Goal: Task Accomplishment & Management: Complete application form

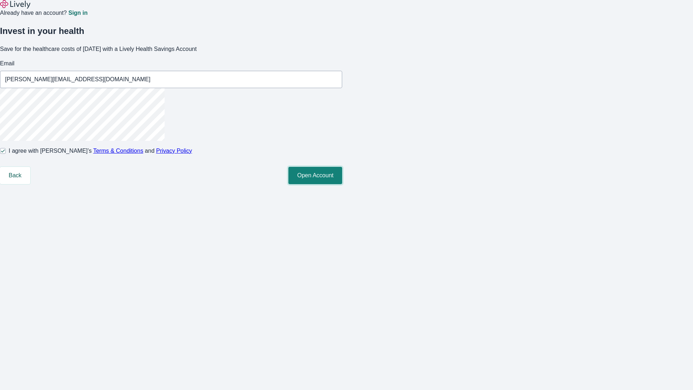
click at [342, 184] on button "Open Account" at bounding box center [316, 175] width 54 height 17
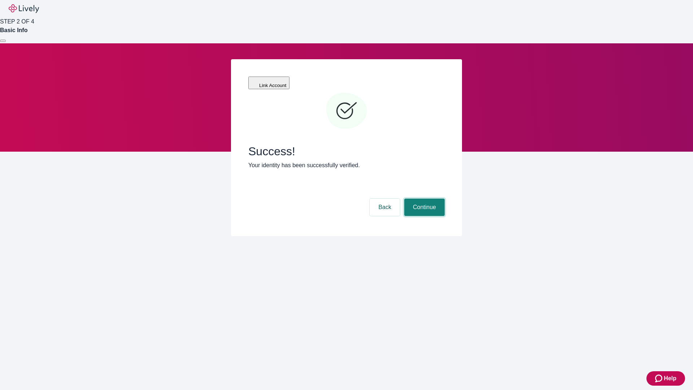
click at [424, 199] on button "Continue" at bounding box center [424, 207] width 40 height 17
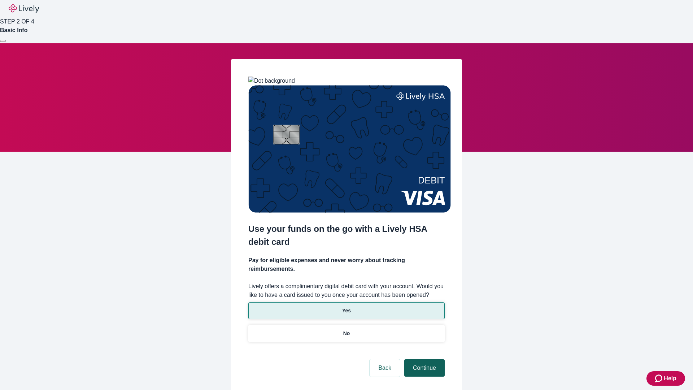
click at [346, 330] on p "No" at bounding box center [346, 334] width 7 height 8
click at [424, 359] on button "Continue" at bounding box center [424, 367] width 40 height 17
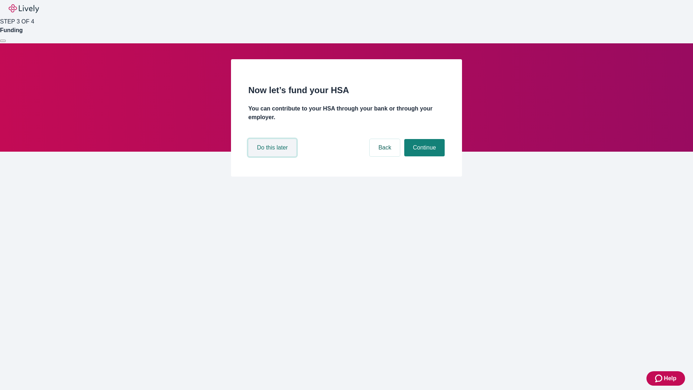
click at [273, 156] on button "Do this later" at bounding box center [272, 147] width 48 height 17
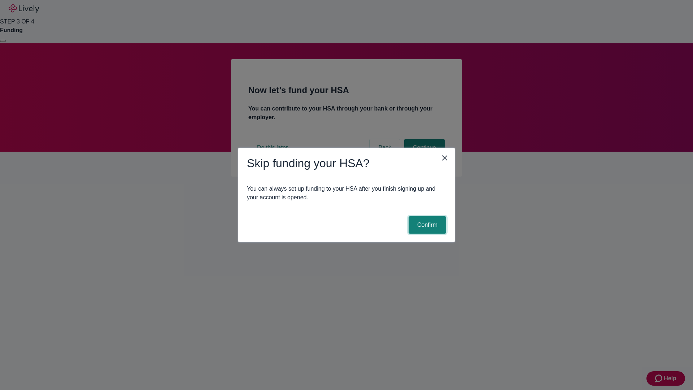
click at [426, 225] on button "Confirm" at bounding box center [428, 224] width 38 height 17
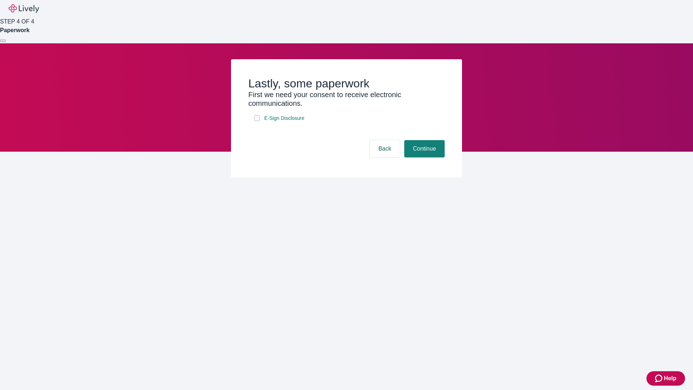
click at [257, 121] on input "E-Sign Disclosure" at bounding box center [257, 118] width 6 height 6
checkbox input "true"
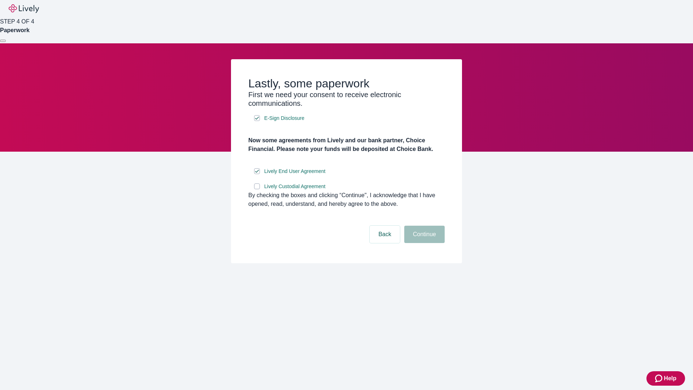
click at [257, 189] on input "Lively Custodial Agreement" at bounding box center [257, 186] width 6 height 6
checkbox input "true"
click at [424, 243] on button "Continue" at bounding box center [424, 234] width 40 height 17
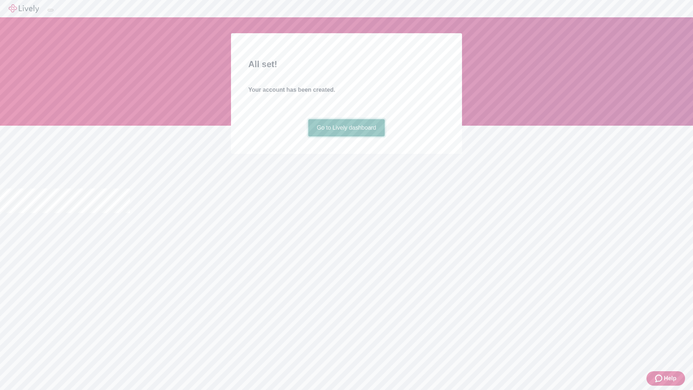
click at [346, 137] on link "Go to Lively dashboard" at bounding box center [346, 127] width 77 height 17
